Goal: Find specific page/section: Find specific page/section

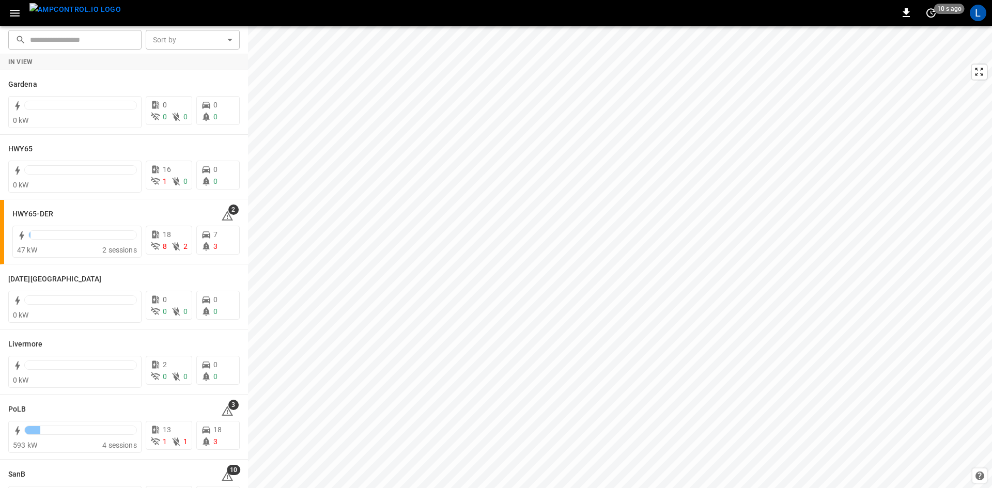
click at [19, 8] on icon "button" at bounding box center [14, 13] width 13 height 13
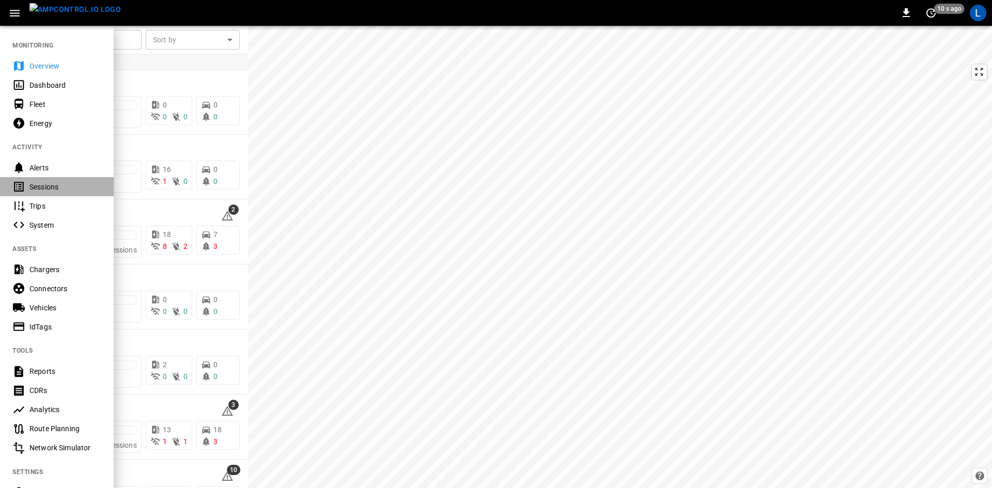
click at [66, 183] on div "Sessions" at bounding box center [65, 187] width 72 height 10
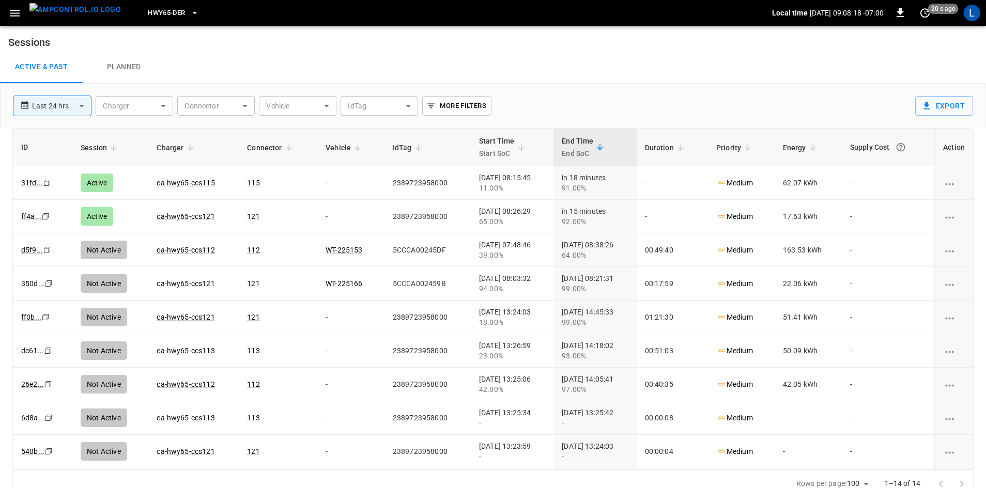
click at [190, 14] on icon "button" at bounding box center [195, 13] width 10 height 10
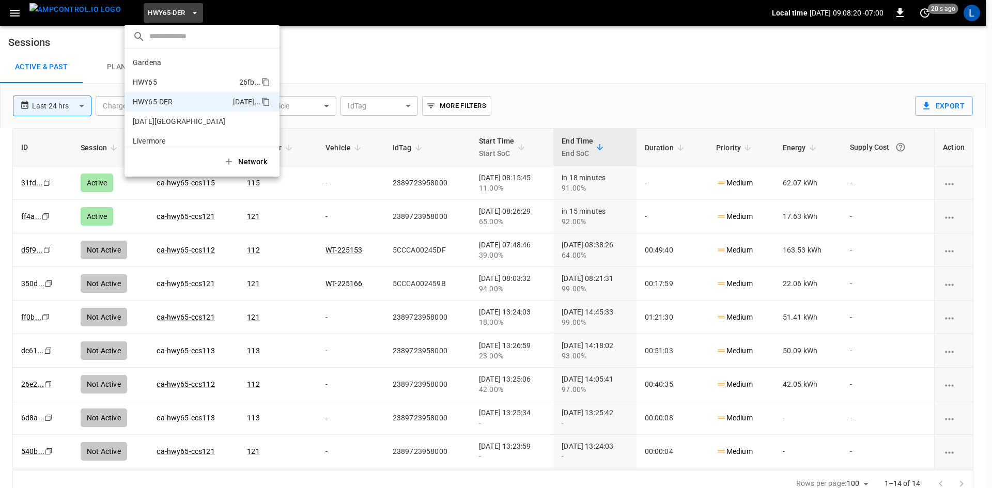
click at [173, 83] on li "HWY65 26fb ..." at bounding box center [202, 82] width 155 height 20
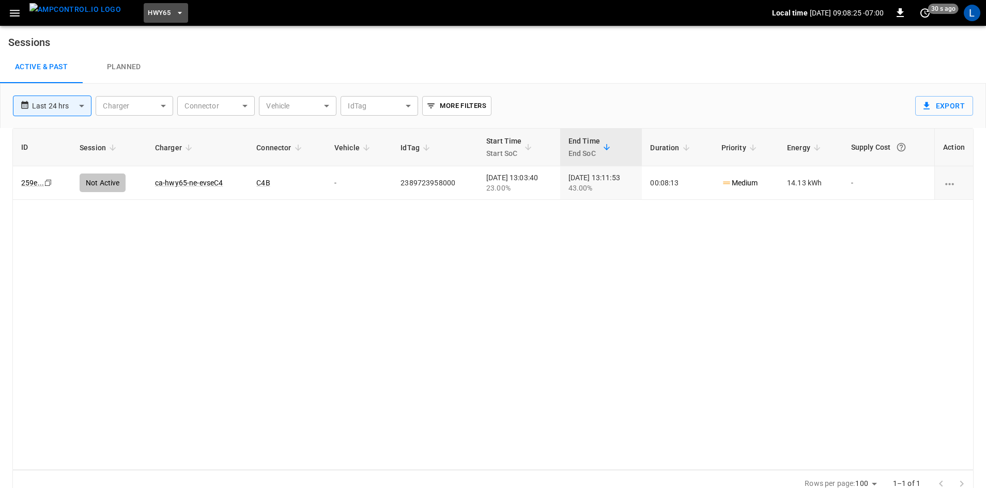
click at [148, 15] on span "HWY65" at bounding box center [159, 13] width 23 height 12
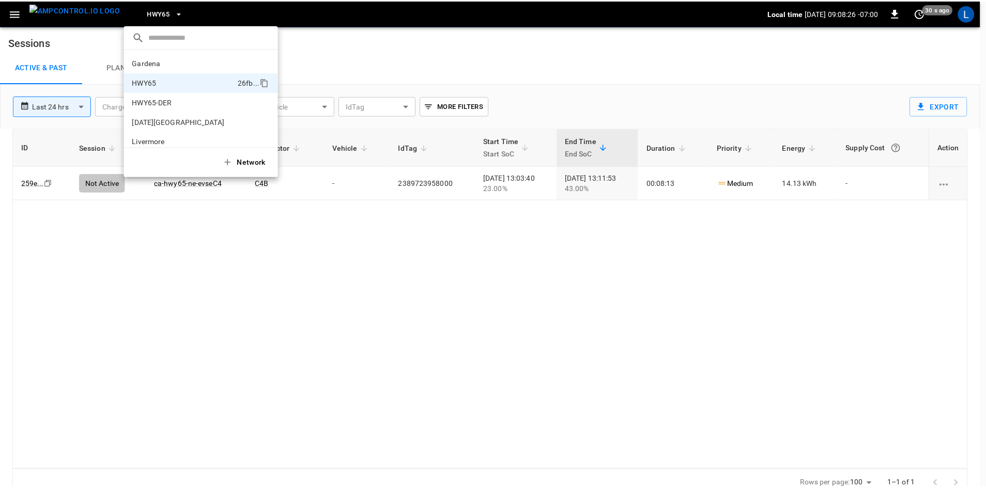
scroll to position [17, 0]
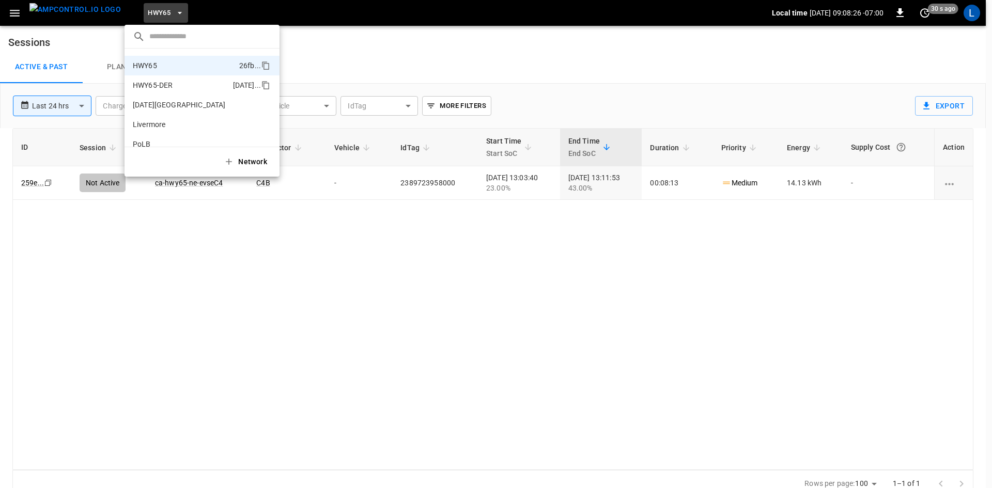
click at [158, 80] on li "HWY65-DER 6feb ..." at bounding box center [202, 85] width 155 height 20
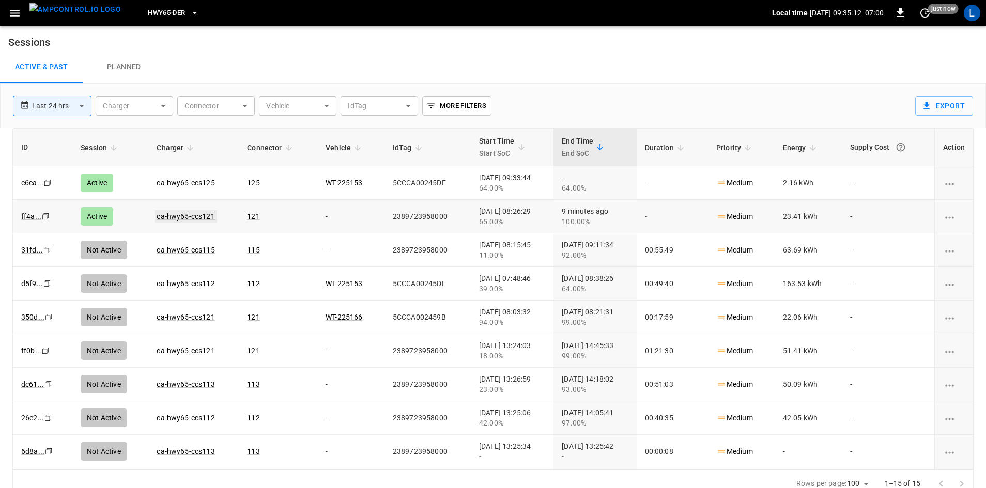
click at [187, 215] on link "ca-hwy65-ccs121" at bounding box center [185, 216] width 62 height 12
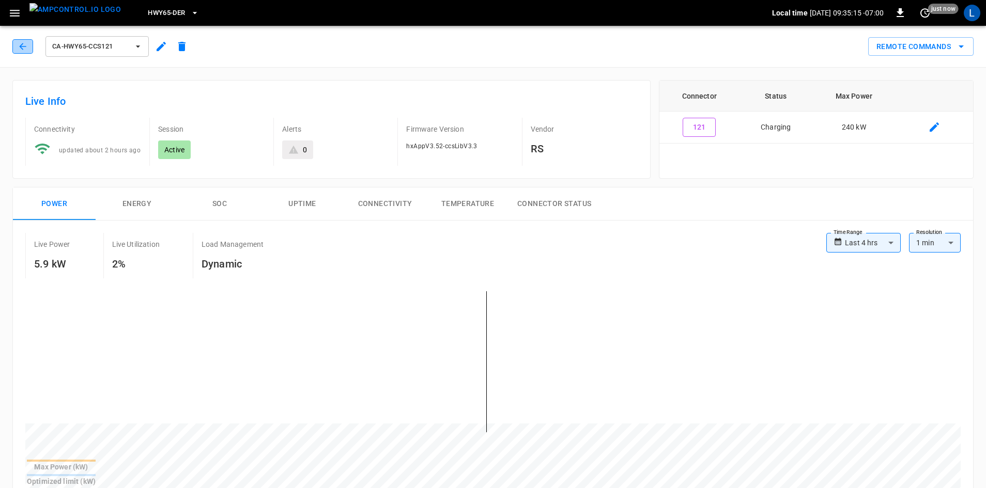
click at [16, 50] on button "button" at bounding box center [22, 46] width 21 height 14
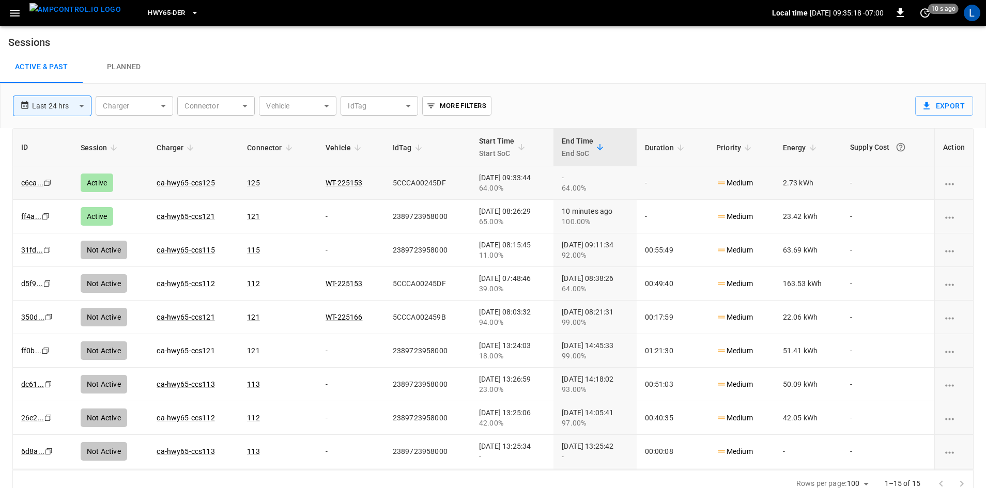
click at [180, 175] on td "ca-hwy65-ccs125" at bounding box center [193, 183] width 90 height 34
click at [183, 181] on link "ca-hwy65-ccs125" at bounding box center [185, 183] width 62 height 12
